Goal: Manage account settings

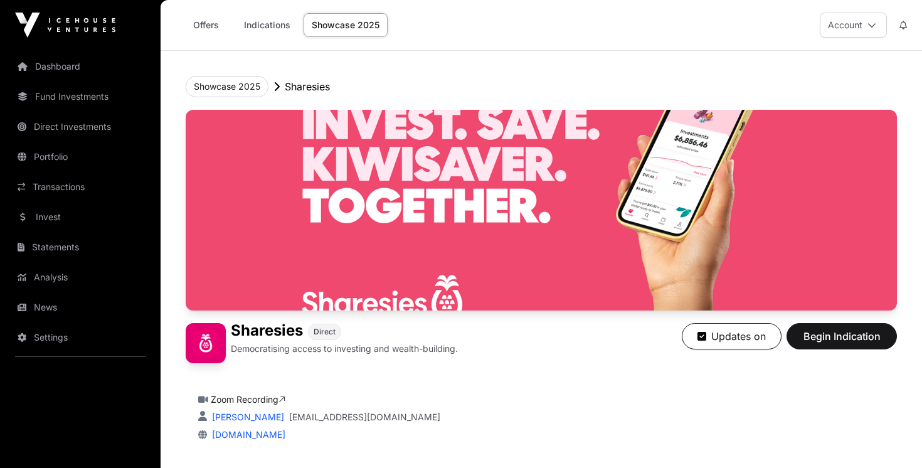
click at [861, 17] on button "Account" at bounding box center [852, 25] width 67 height 25
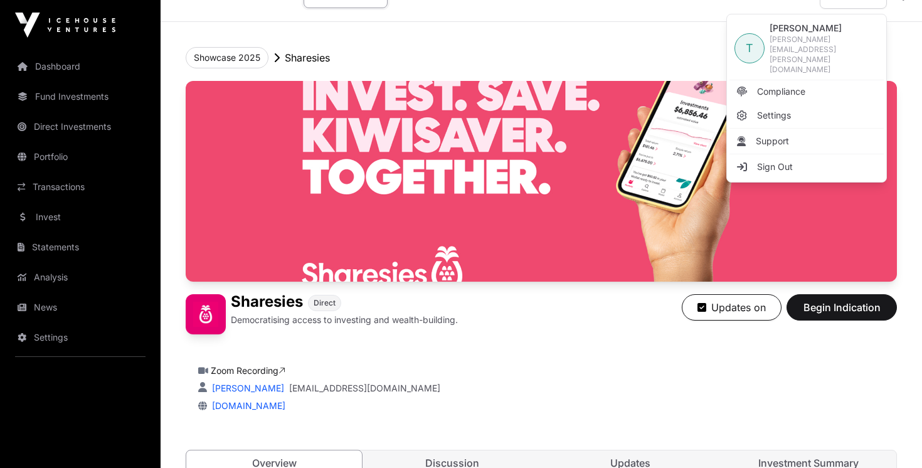
scroll to position [31, 0]
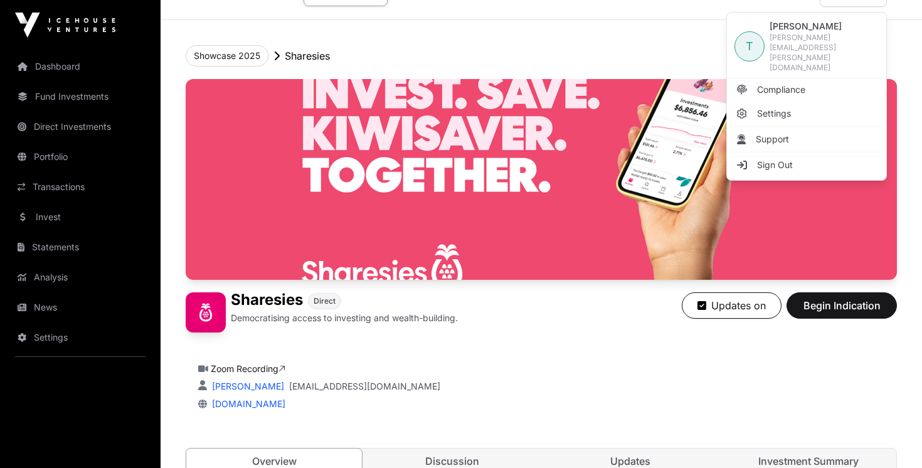
click at [436, 56] on div "Showcase 2025 Sharesies" at bounding box center [541, 55] width 711 height 21
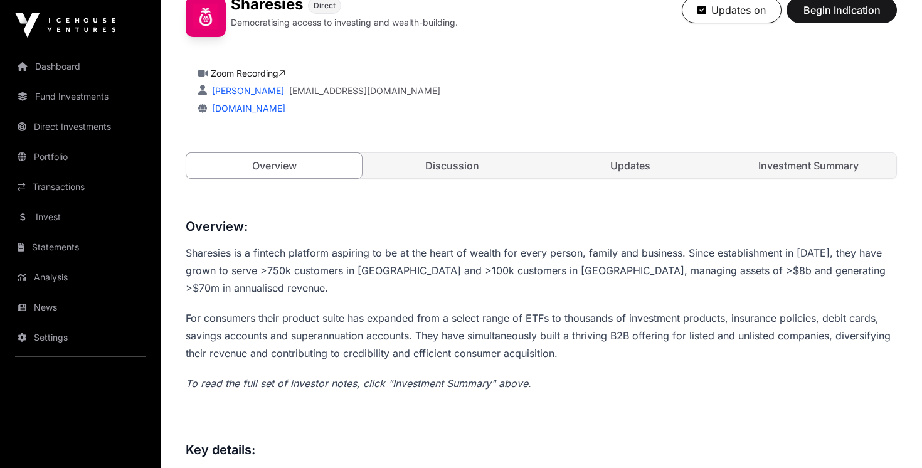
scroll to position [327, 0]
click at [462, 167] on link "Discussion" at bounding box center [452, 164] width 176 height 25
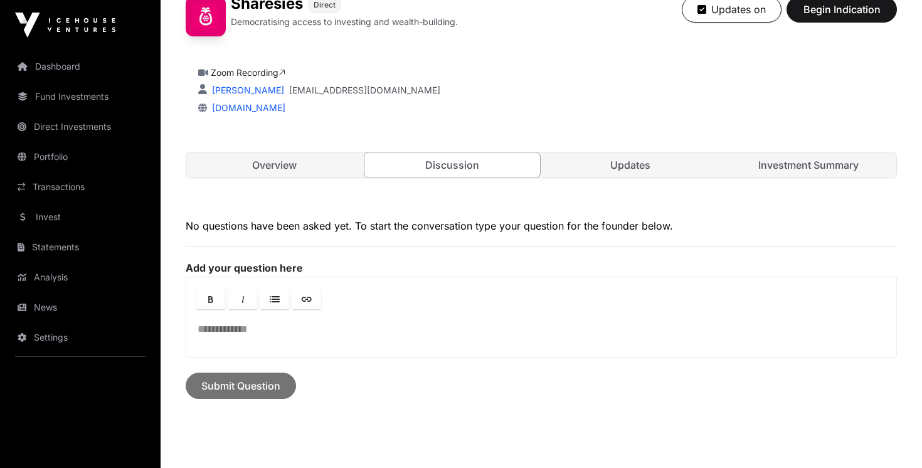
click at [317, 162] on link "Overview" at bounding box center [274, 164] width 176 height 25
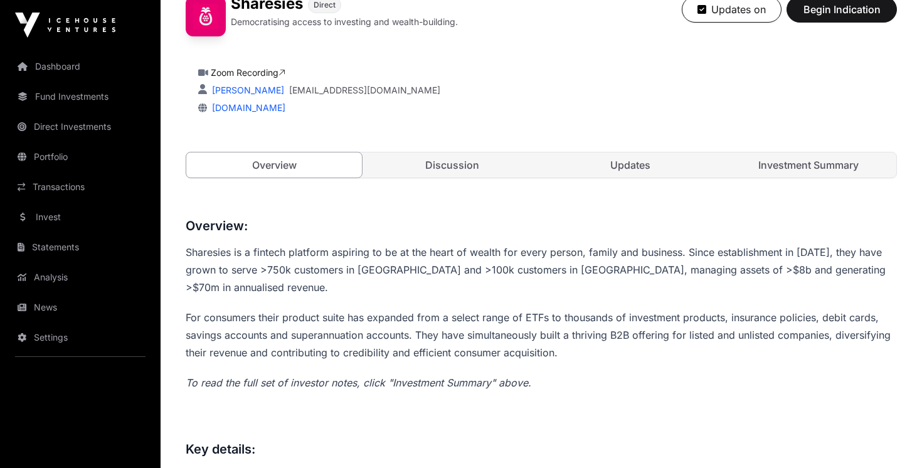
click at [106, 25] on img at bounding box center [65, 25] width 100 height 25
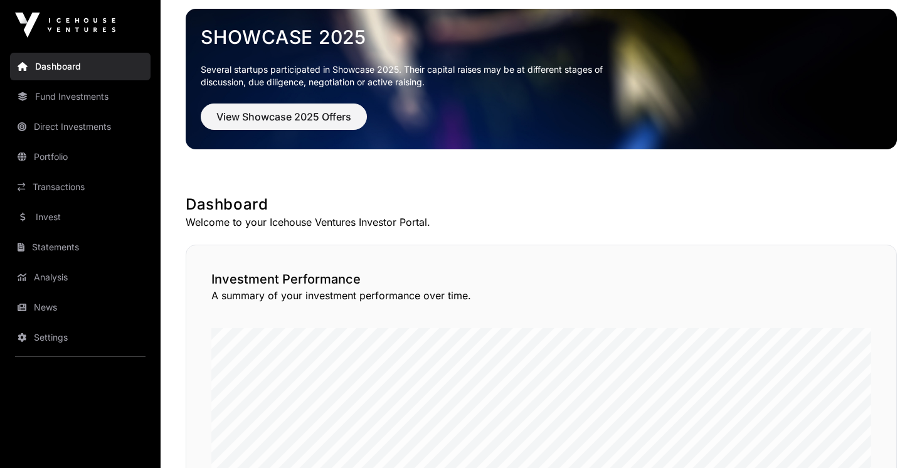
scroll to position [64, 0]
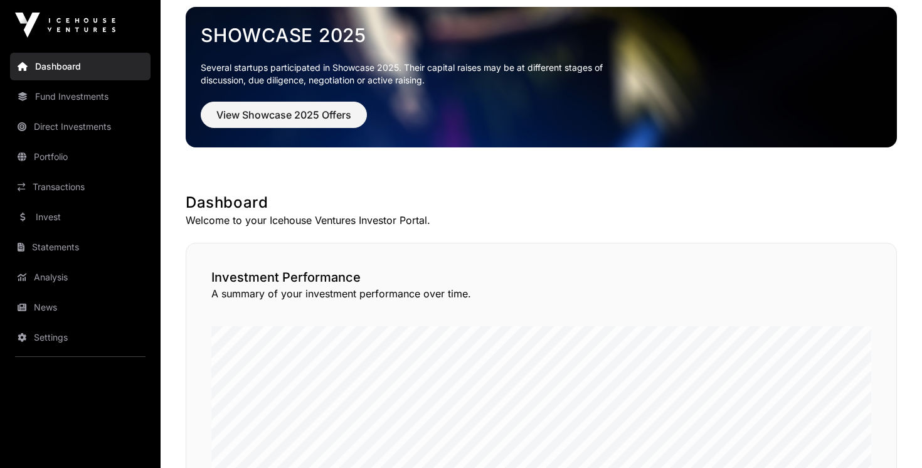
click at [69, 344] on link "Settings" at bounding box center [80, 337] width 140 height 28
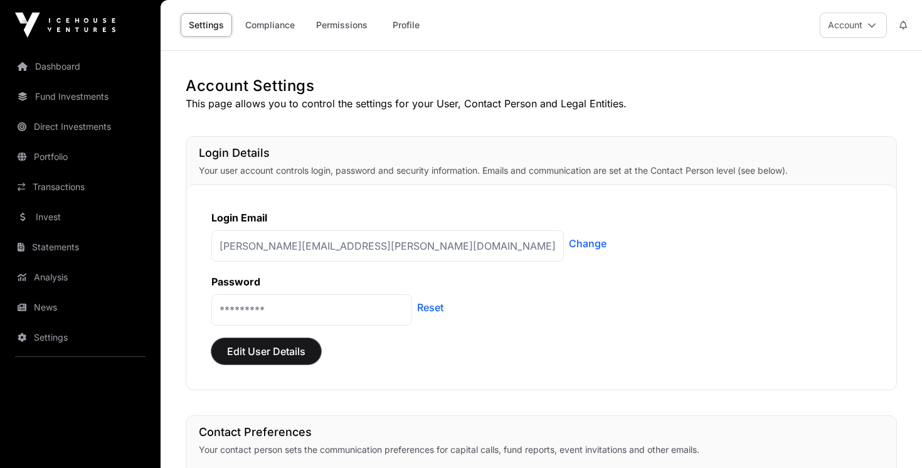
click at [283, 348] on span "Edit User Details" at bounding box center [266, 351] width 78 height 15
